Goal: Task Accomplishment & Management: Use online tool/utility

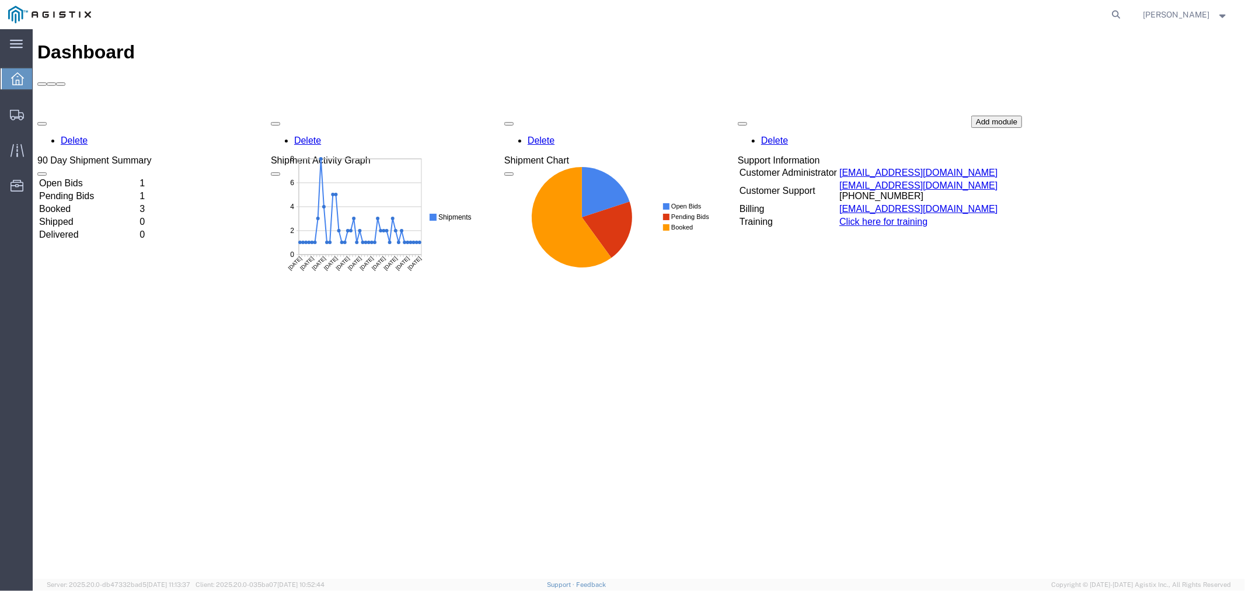
click at [95, 177] on td "Open Bids" at bounding box center [87, 183] width 99 height 12
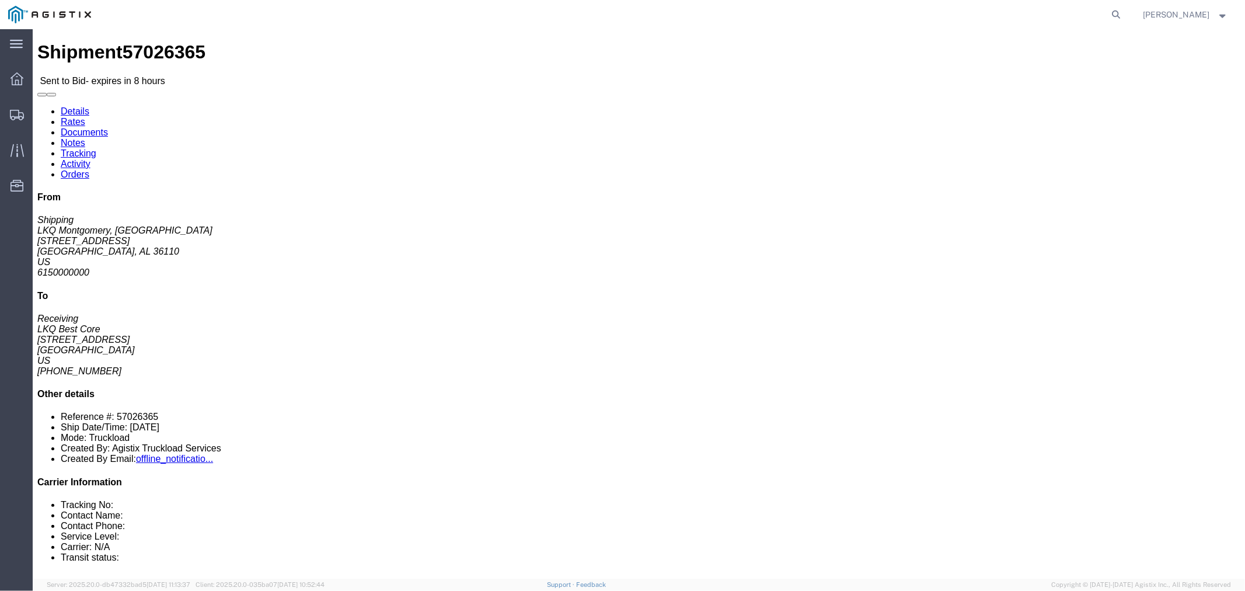
click button "button"
click link "Notes"
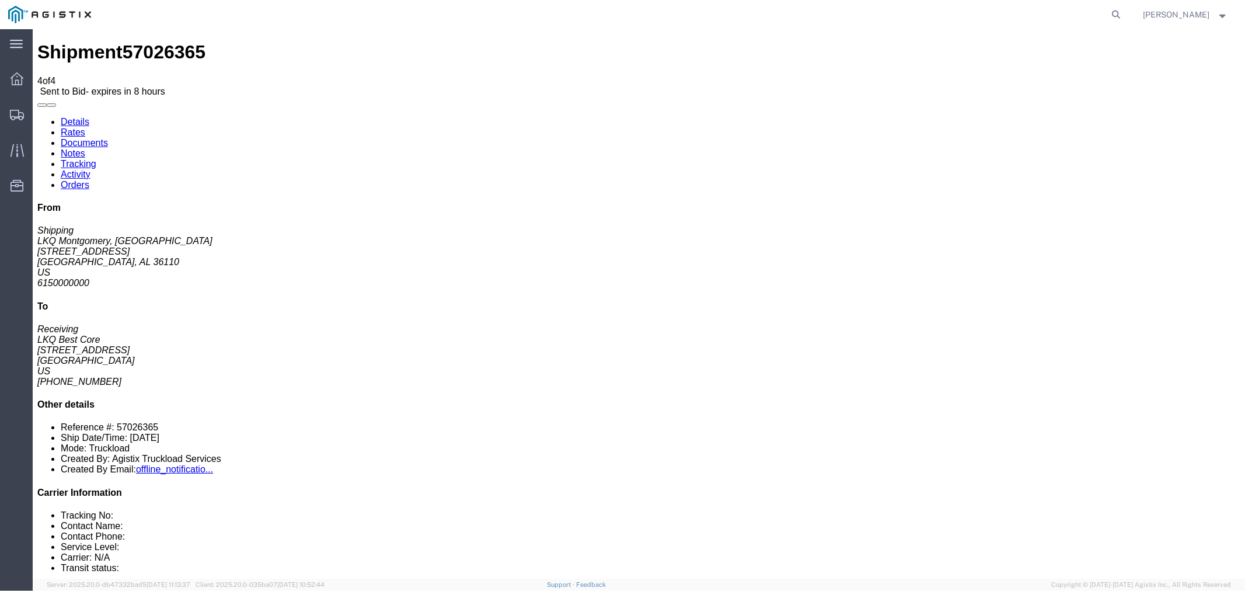
click at [85, 127] on link "Rates" at bounding box center [72, 132] width 25 height 10
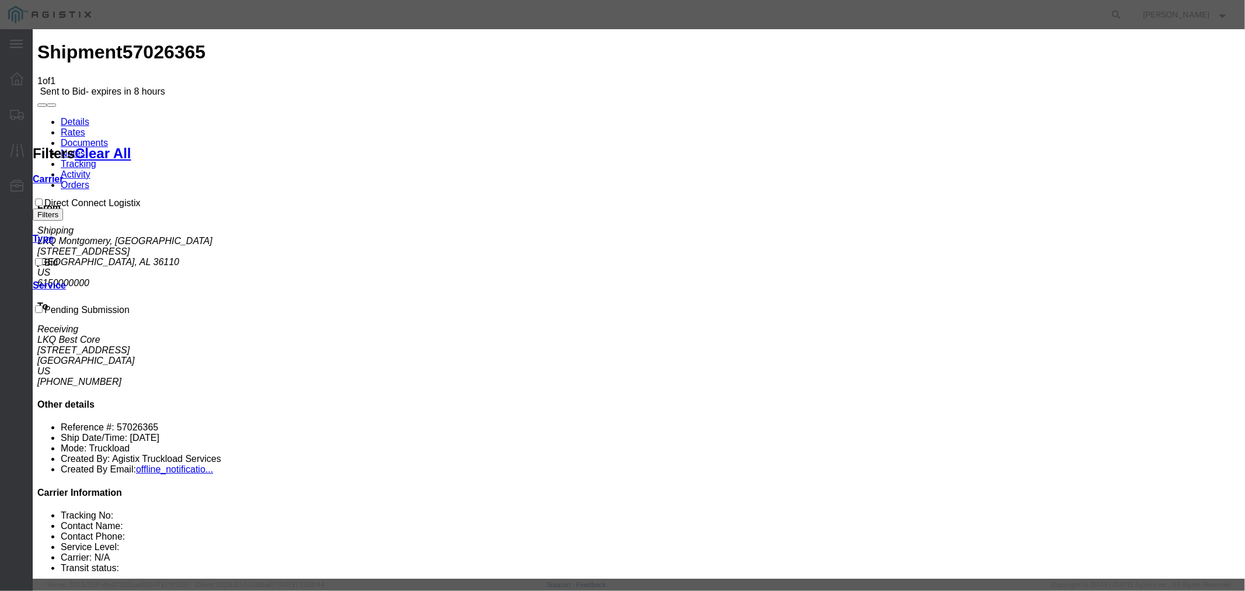
select select "4506"
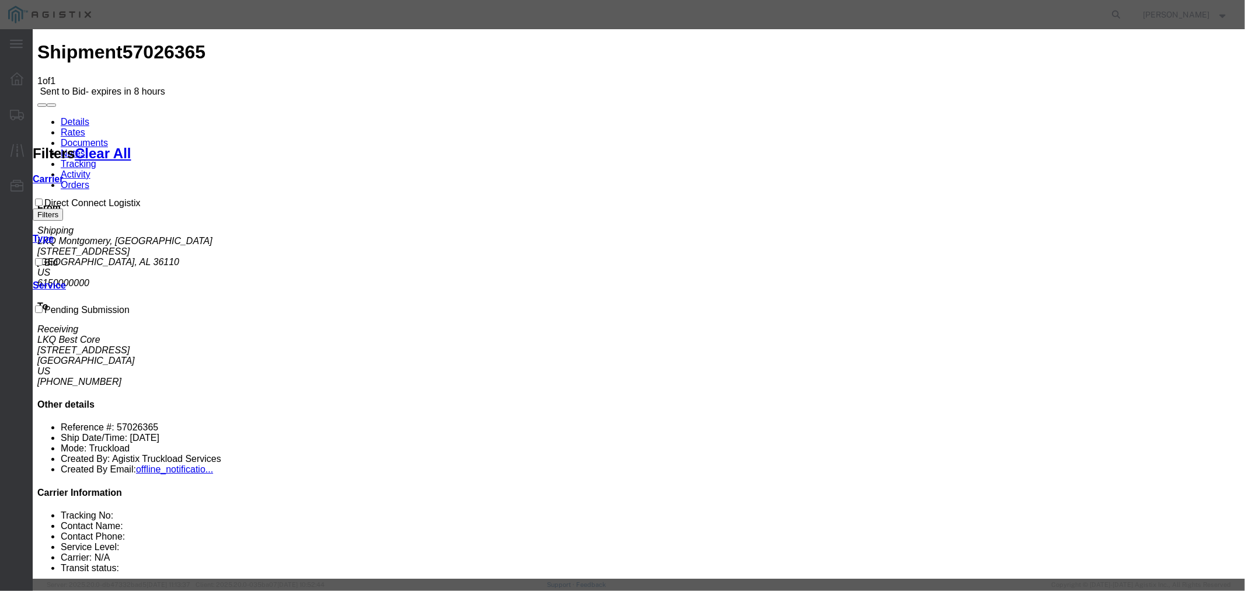
select select "15907"
type input "DCL"
drag, startPoint x: 885, startPoint y: 257, endPoint x: 882, endPoint y: 252, distance: 6.0
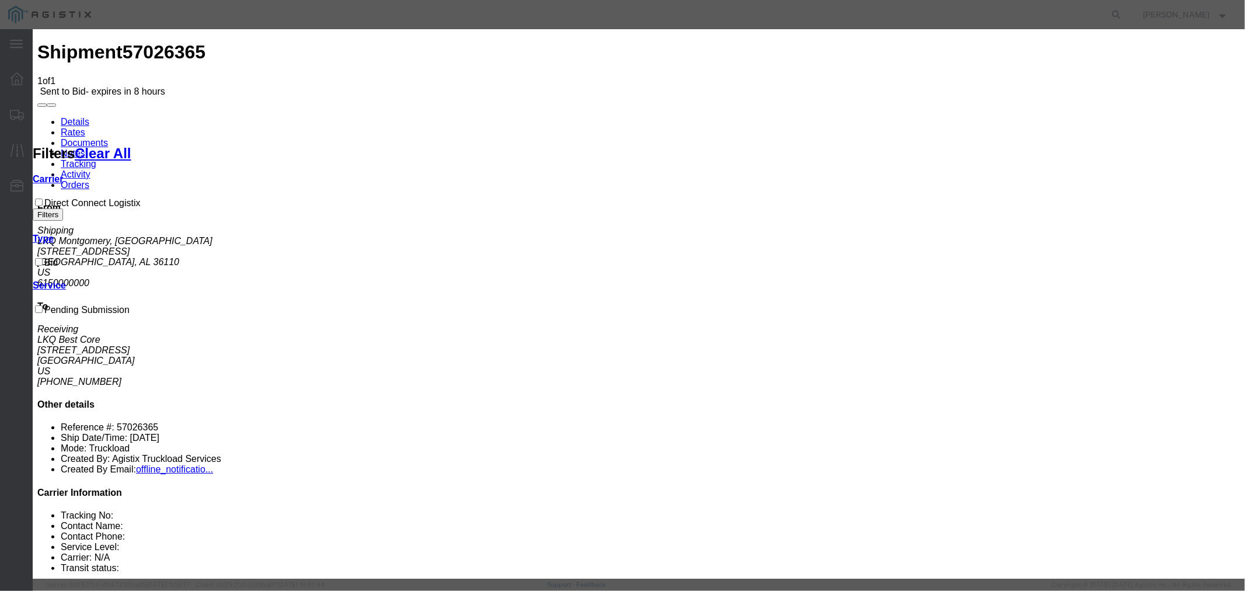
type input "1"
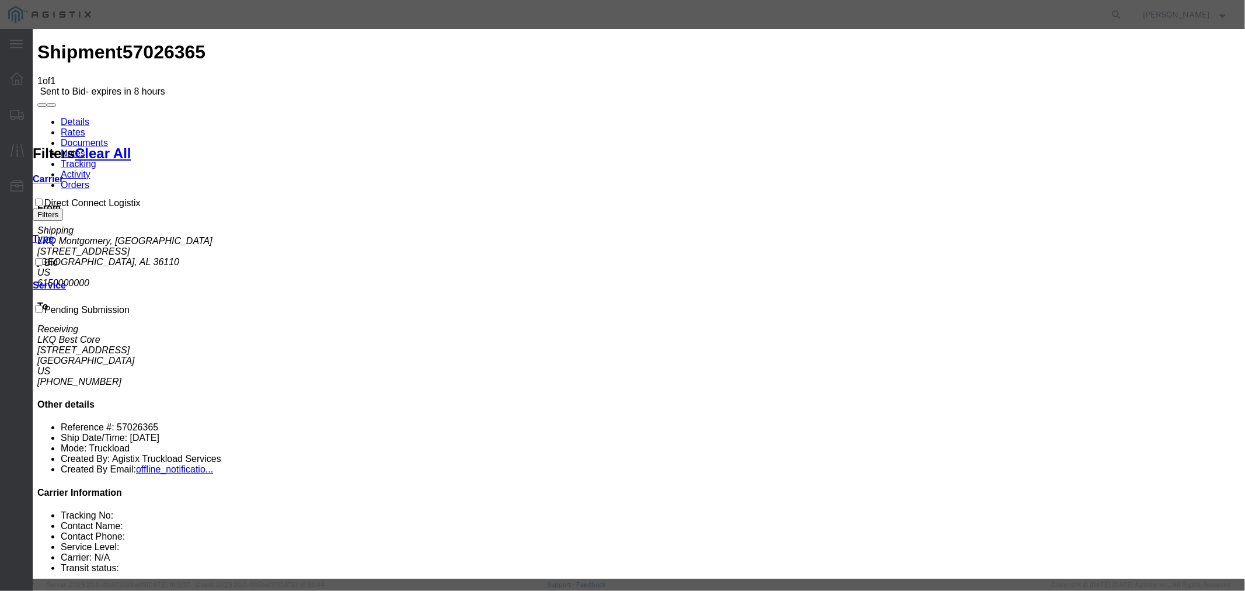
type input "1200"
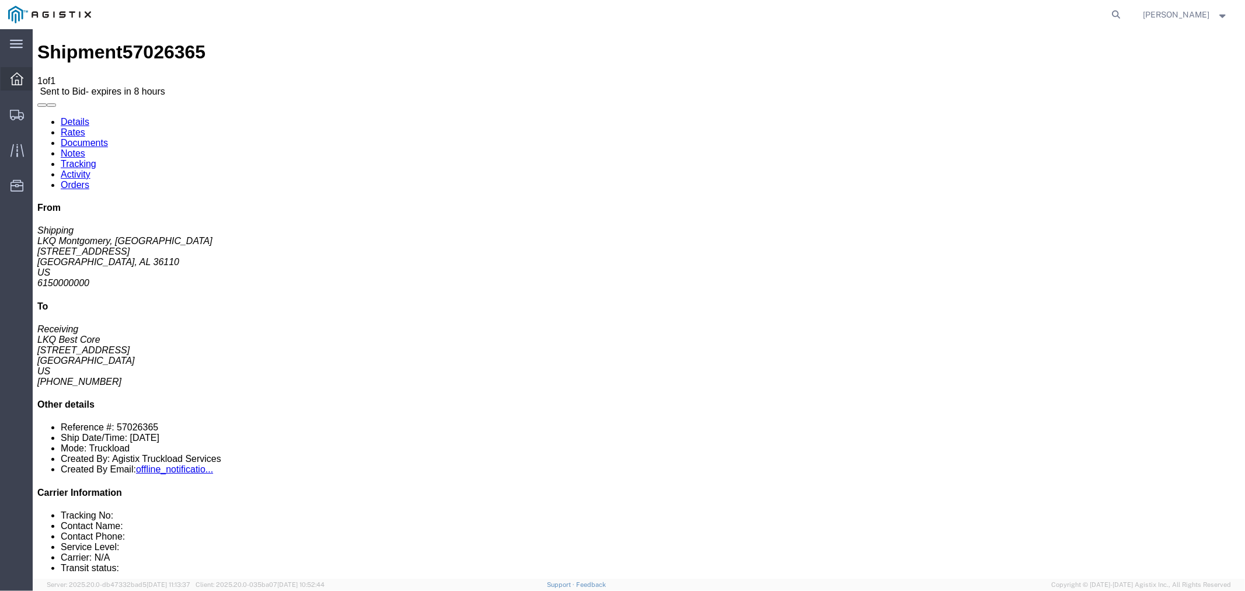
click at [10, 82] on div at bounding box center [17, 78] width 33 height 23
